Goal: Task Accomplishment & Management: Manage account settings

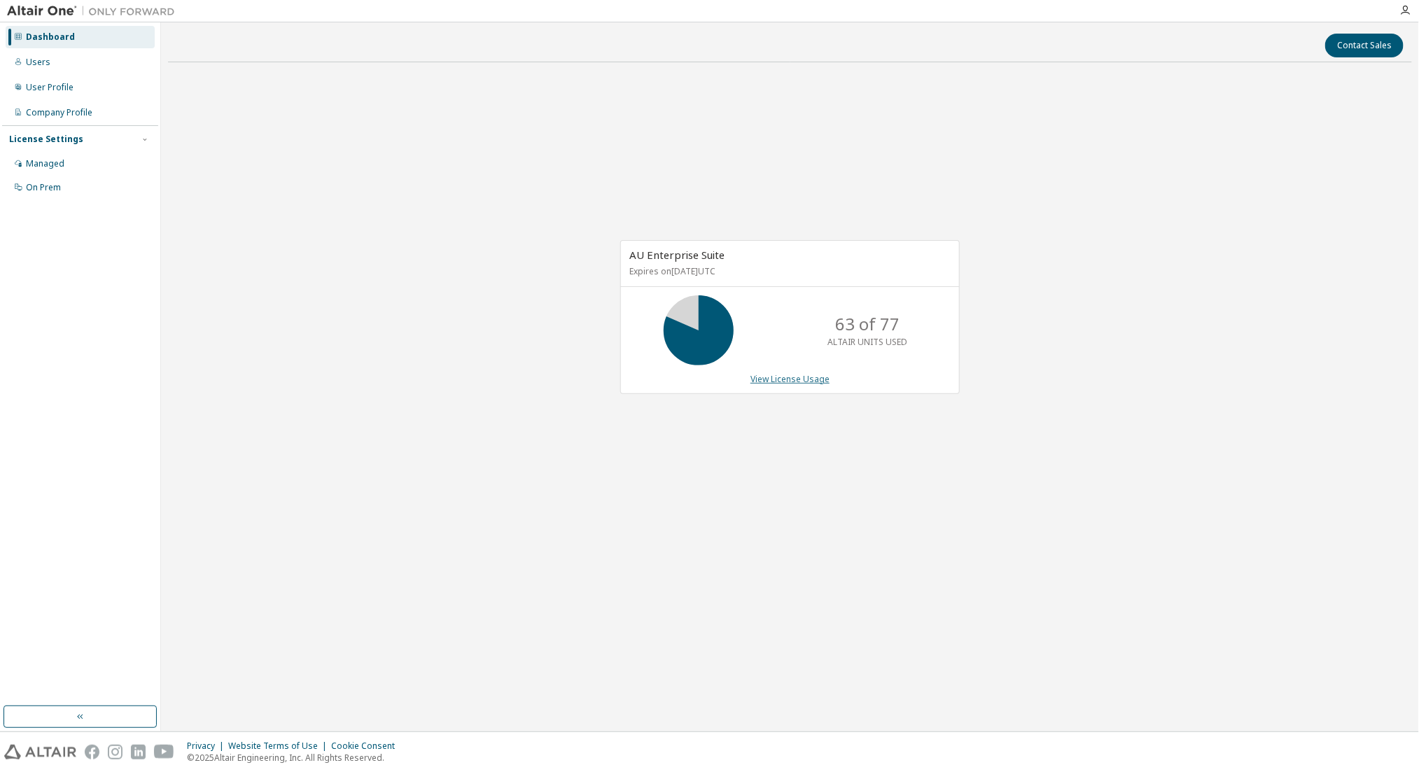
click at [763, 380] on link "View License Usage" at bounding box center [789, 379] width 79 height 12
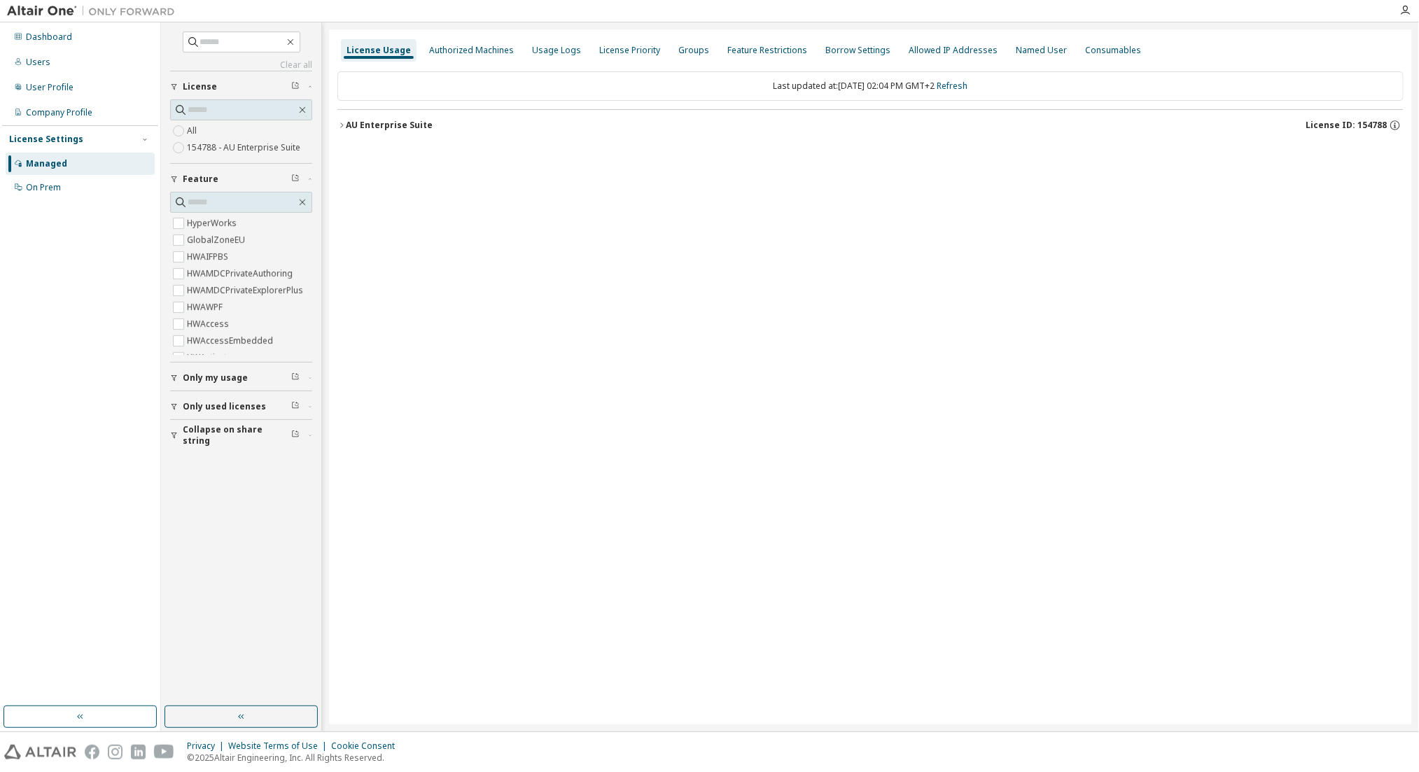
click at [375, 120] on div "AU Enterprise Suite" at bounding box center [389, 125] width 87 height 11
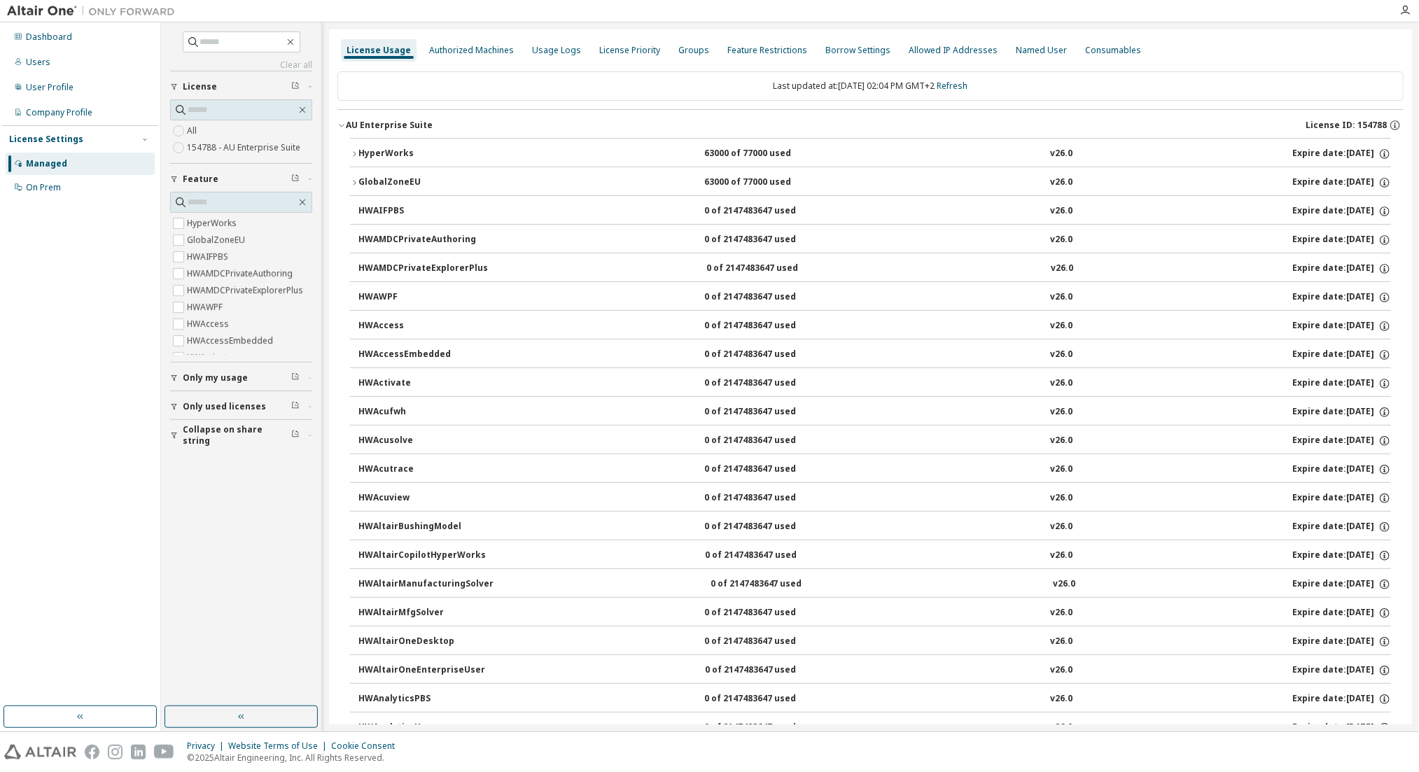
click at [384, 150] on div "HyperWorks" at bounding box center [421, 154] width 126 height 13
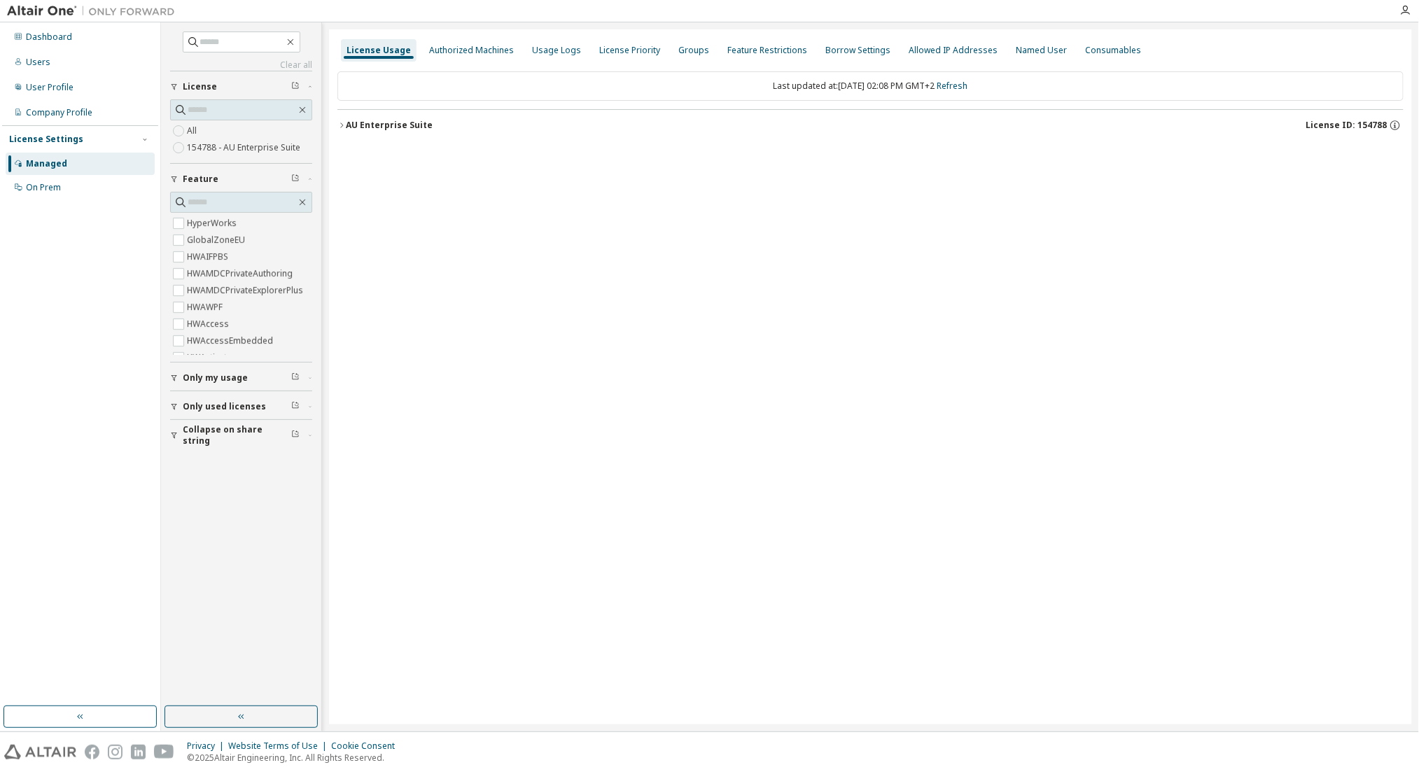
click at [381, 126] on div "AU Enterprise Suite" at bounding box center [389, 125] width 87 height 11
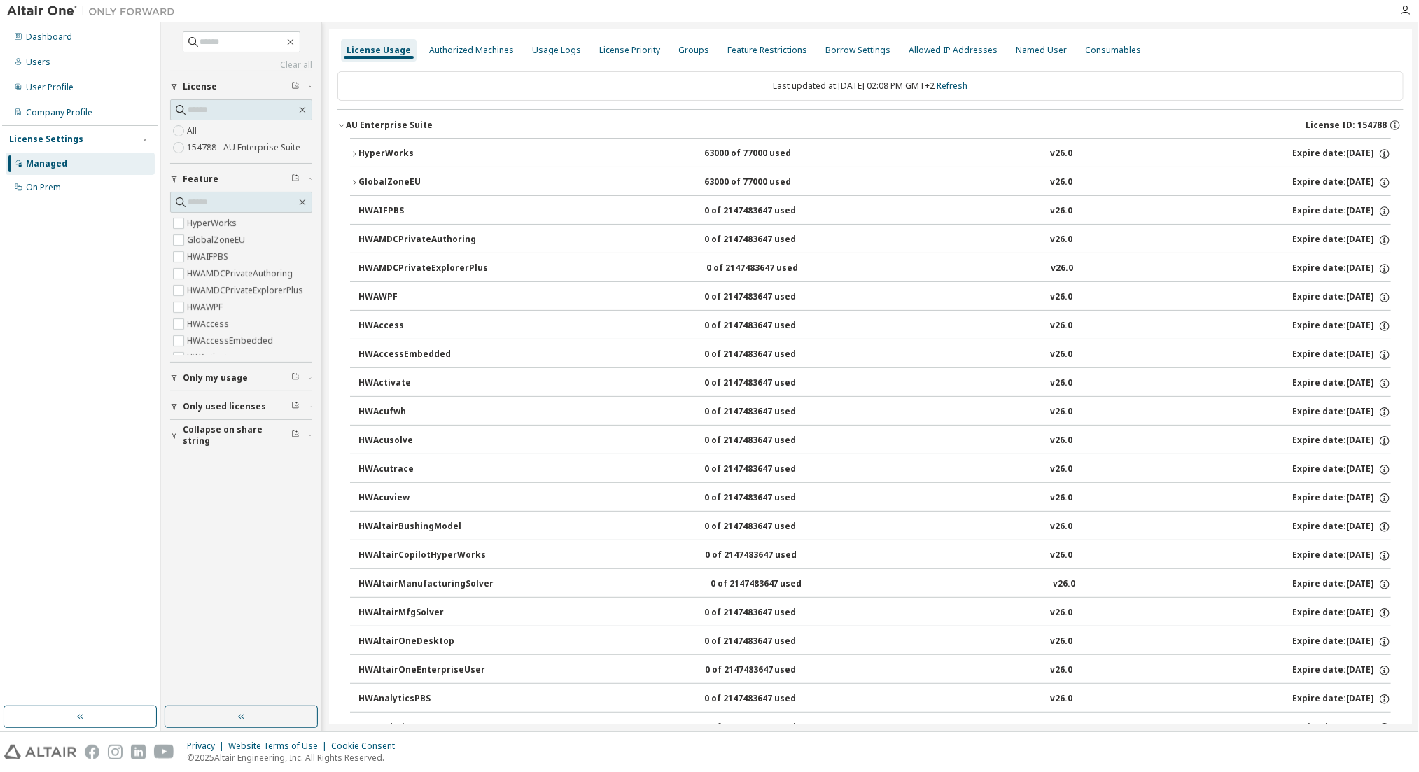
click at [409, 154] on div "HyperWorks" at bounding box center [421, 154] width 126 height 13
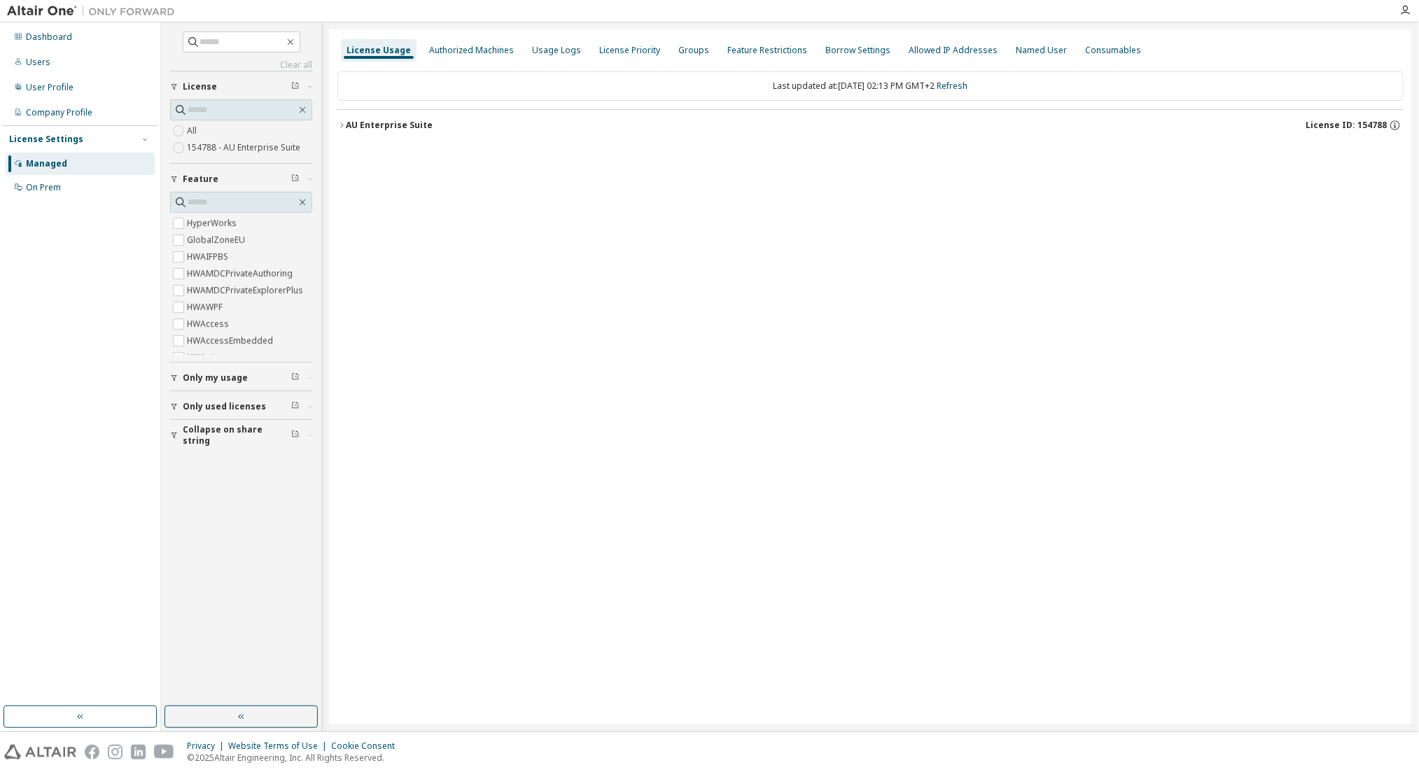
click at [386, 127] on div "AU Enterprise Suite" at bounding box center [389, 125] width 87 height 11
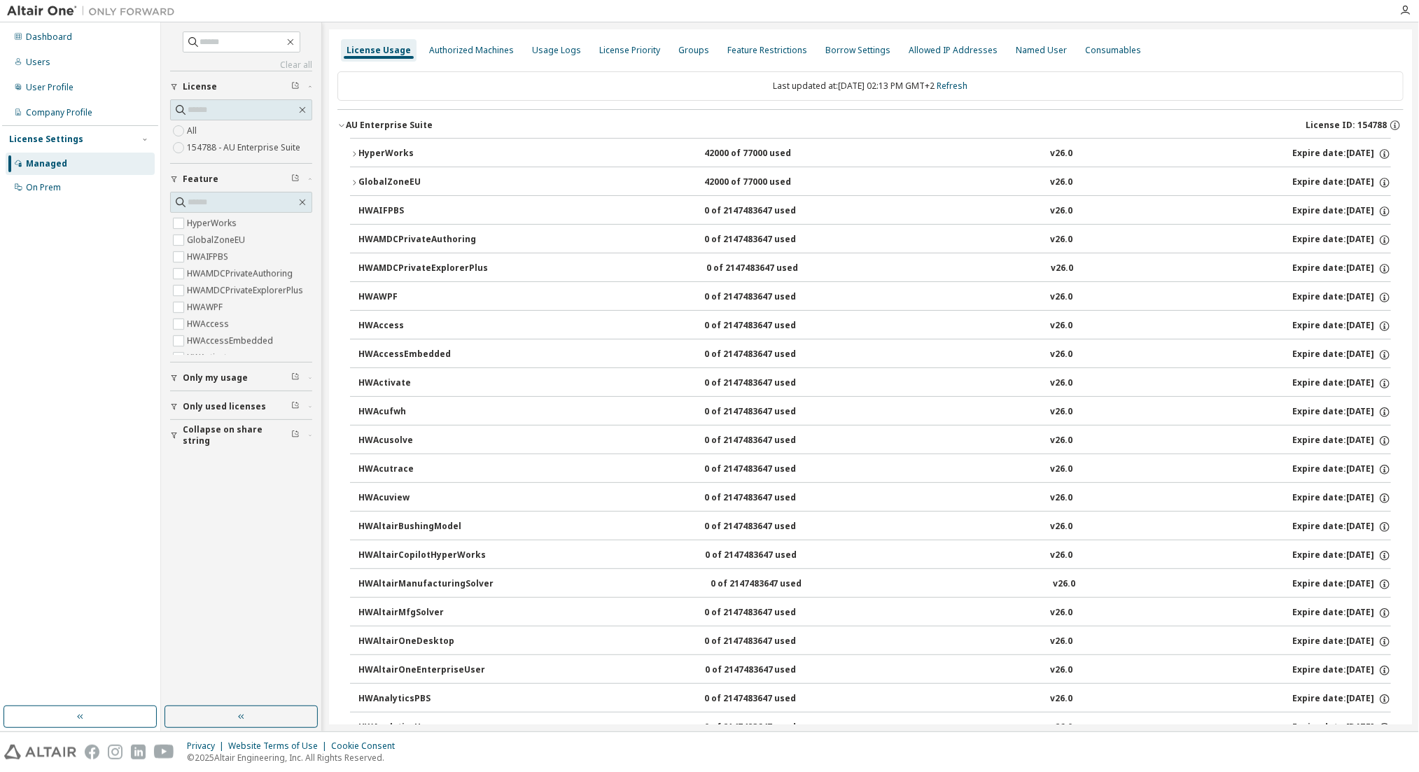
click at [392, 150] on div "HyperWorks" at bounding box center [421, 154] width 126 height 13
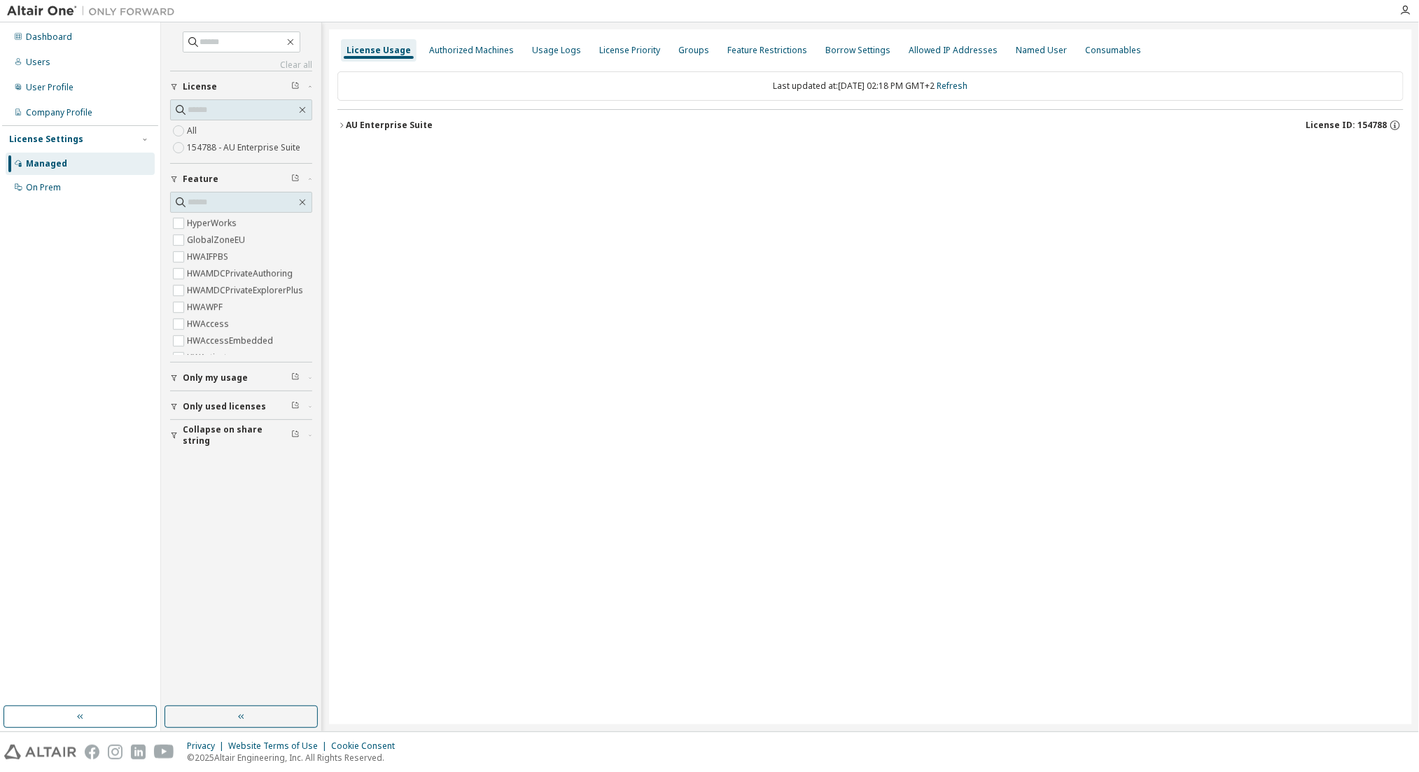
click at [372, 117] on button "AU Enterprise Suite License ID: 154788" at bounding box center [870, 125] width 1066 height 31
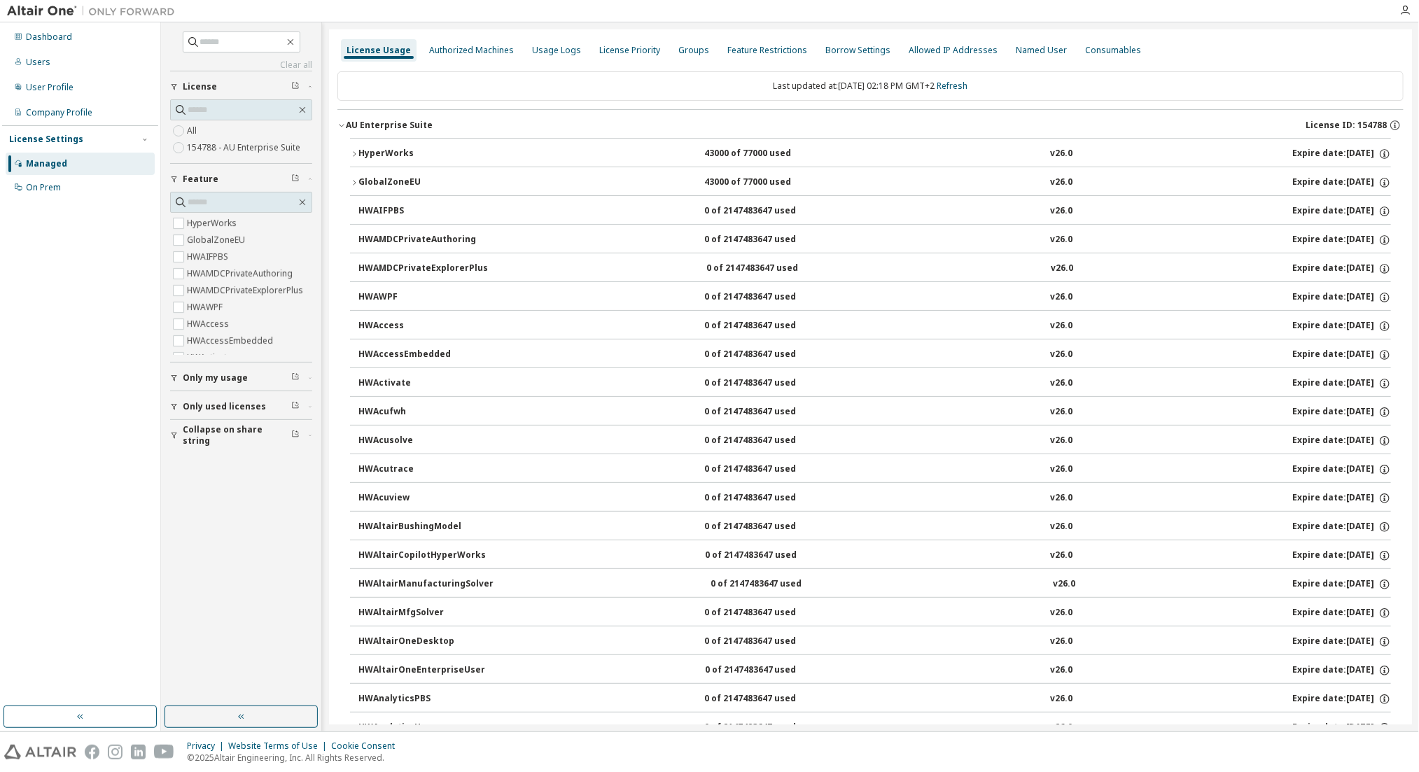
click at [379, 153] on div "HyperWorks" at bounding box center [421, 154] width 126 height 13
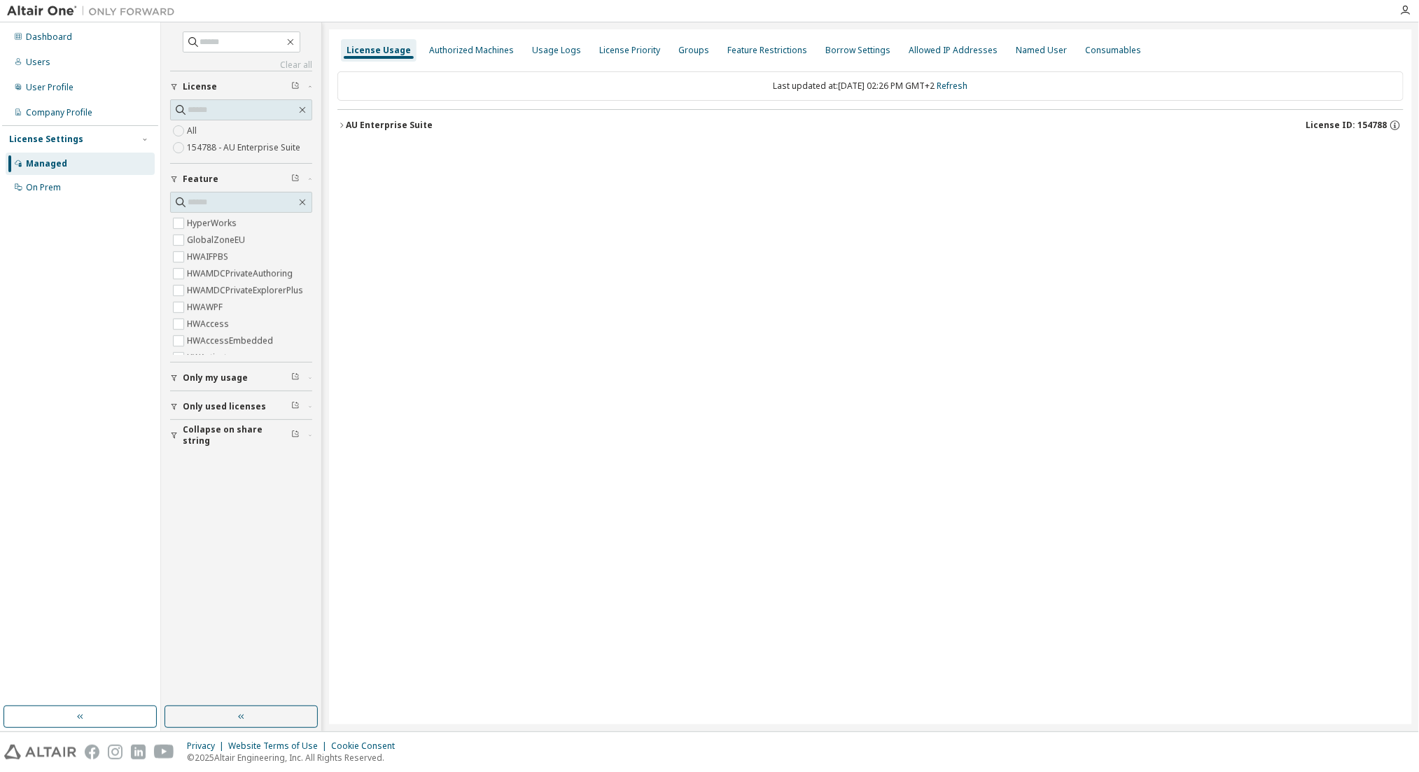
click at [386, 120] on div "AU Enterprise Suite" at bounding box center [389, 125] width 87 height 11
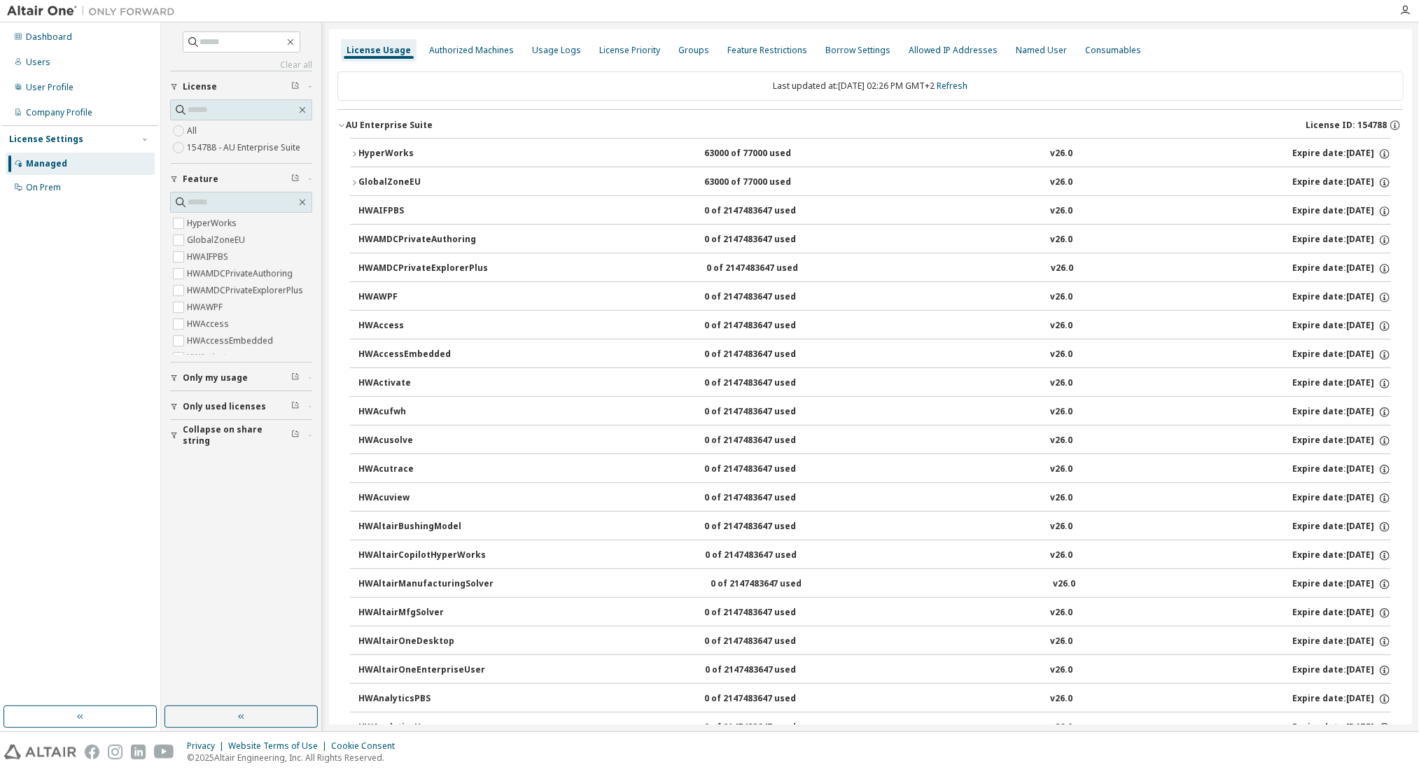
click at [387, 158] on div "HyperWorks" at bounding box center [421, 154] width 126 height 13
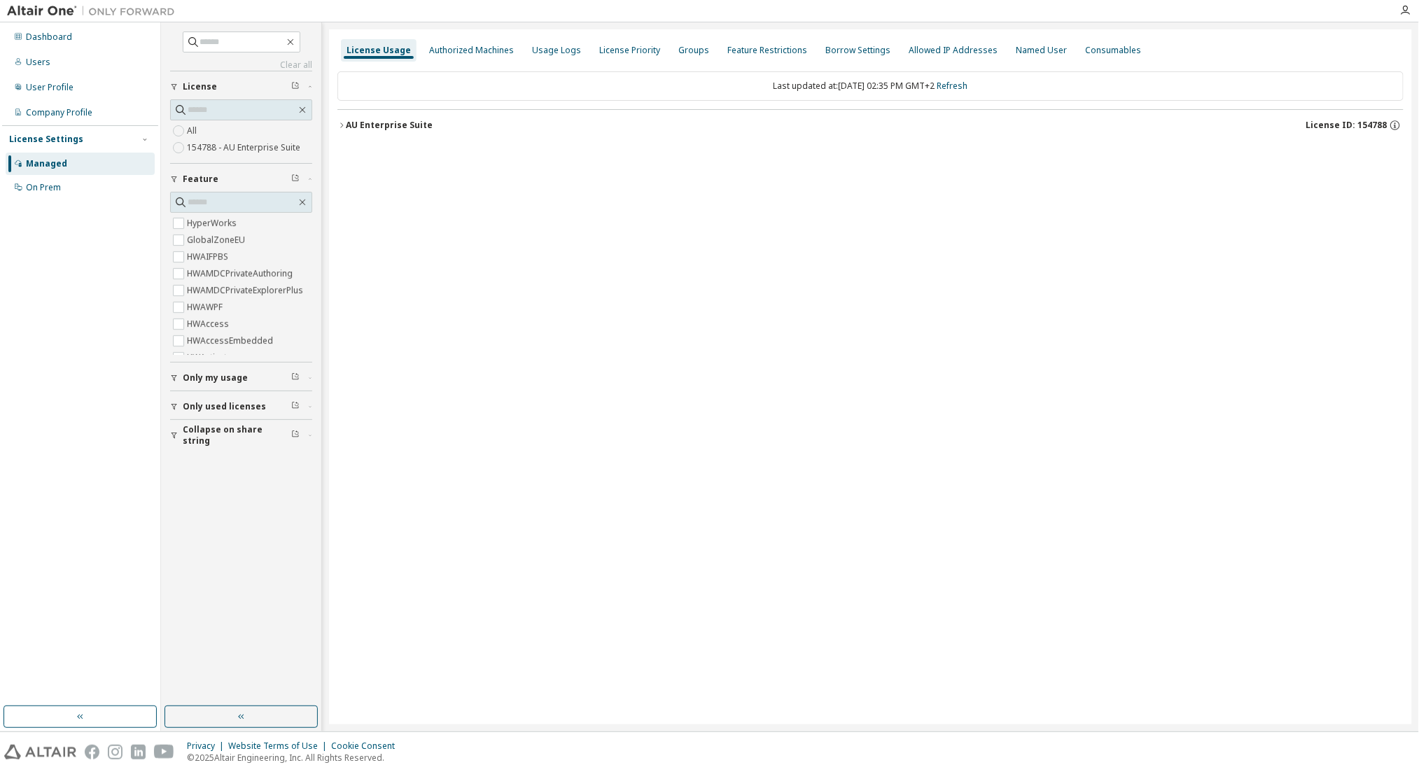
click at [400, 126] on div "AU Enterprise Suite" at bounding box center [389, 125] width 87 height 11
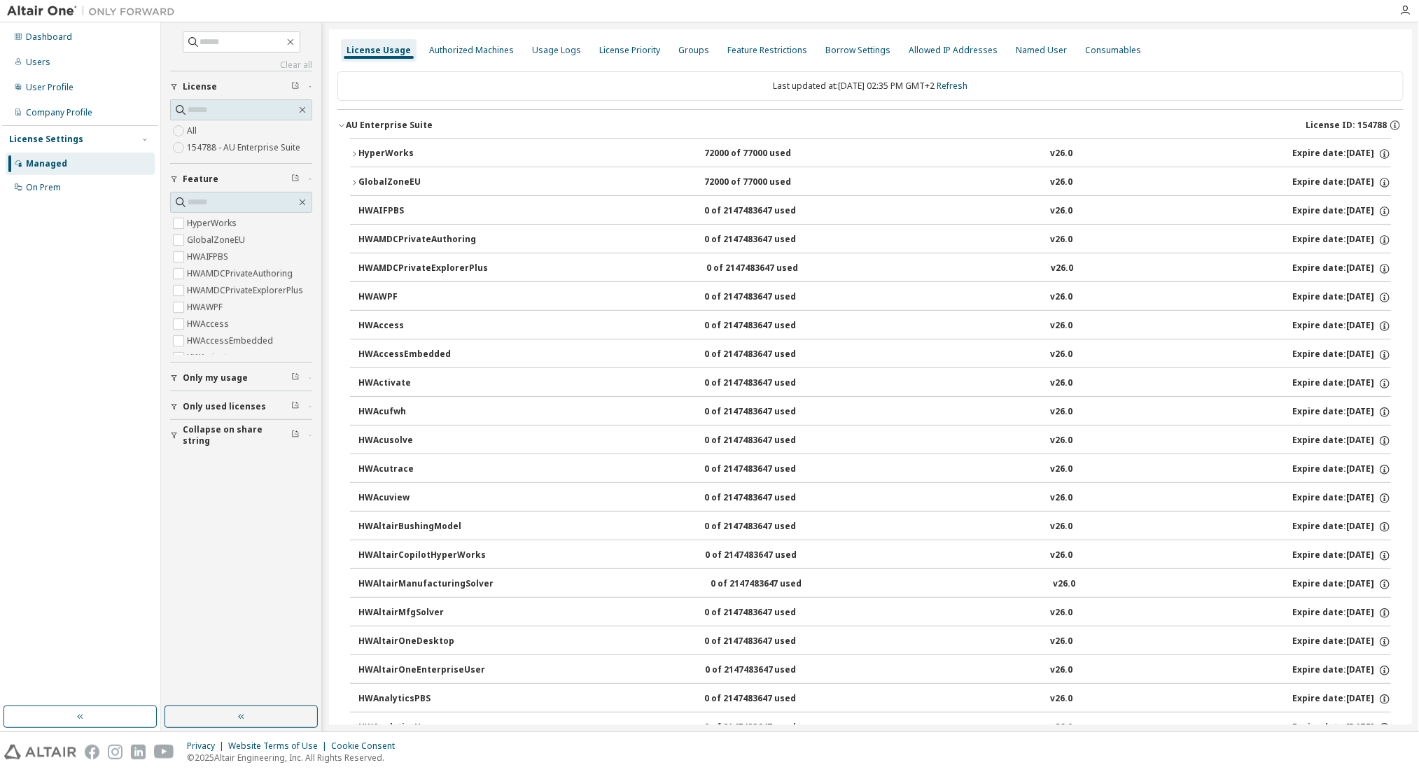
click at [402, 153] on div "HyperWorks" at bounding box center [421, 154] width 126 height 13
